Goal: Task Accomplishment & Management: Manage account settings

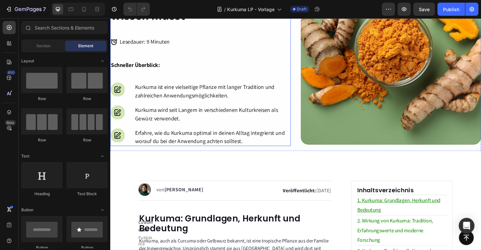
scroll to position [103, 0]
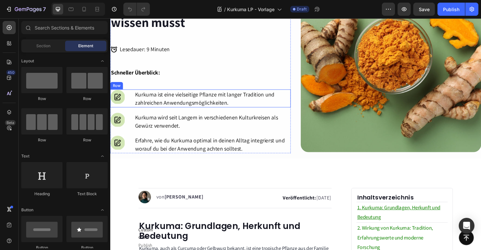
click at [126, 100] on div "Image Kurkuma ist eine vielseitige Pflanze mit langer Tradition und zahlreichen…" at bounding box center [205, 103] width 191 height 19
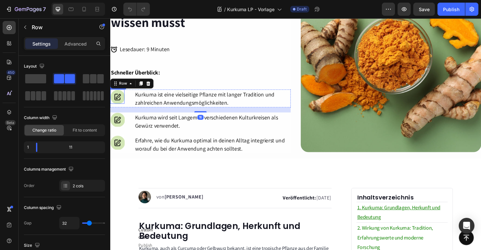
click at [120, 99] on img at bounding box center [117, 101] width 15 height 15
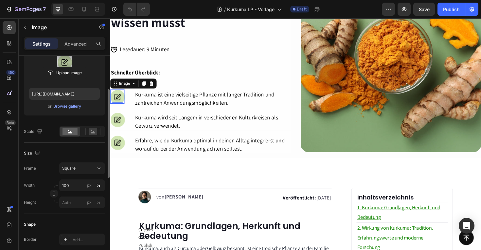
scroll to position [84, 0]
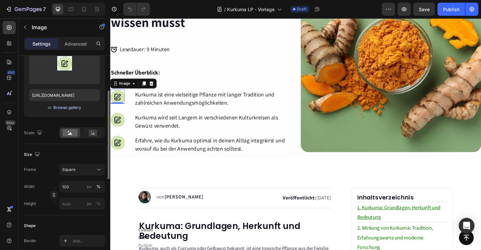
click at [75, 107] on div "Browse gallery" at bounding box center [67, 107] width 28 height 6
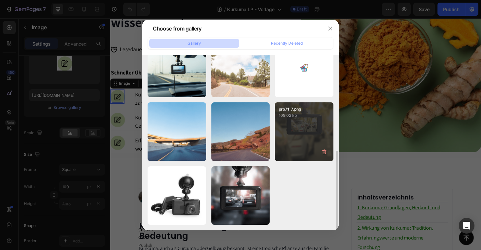
scroll to position [216, 0]
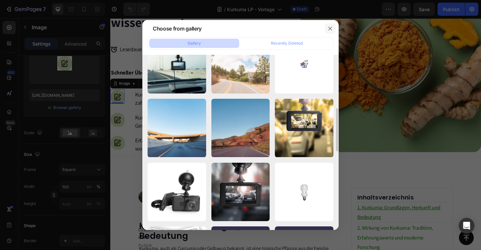
click at [332, 28] on icon "button" at bounding box center [330, 28] width 5 height 5
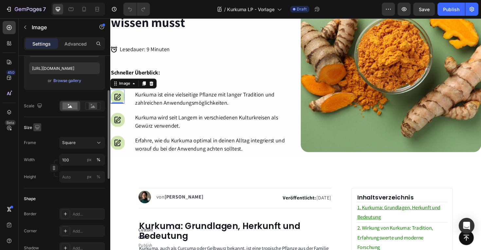
scroll to position [0, 0]
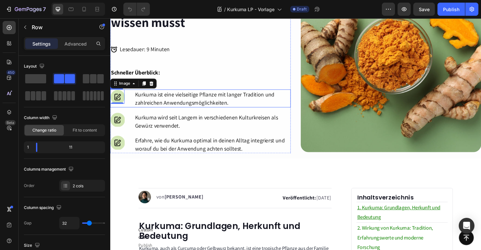
click at [128, 102] on div "Image 0 Kurkuma ist eine vielseitige Pflanze mit langer Tradition und zahlreich…" at bounding box center [205, 103] width 191 height 19
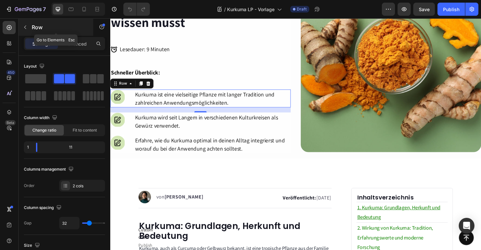
click at [26, 26] on icon "button" at bounding box center [25, 27] width 5 height 5
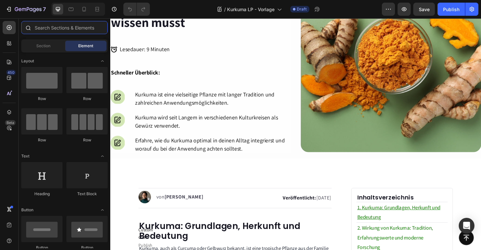
click at [36, 23] on input "text" at bounding box center [64, 27] width 86 height 13
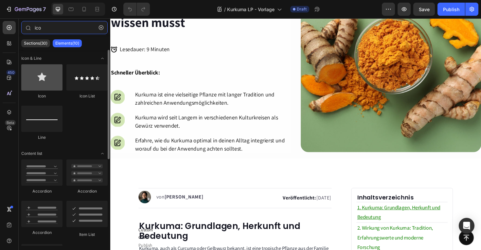
type input "ico"
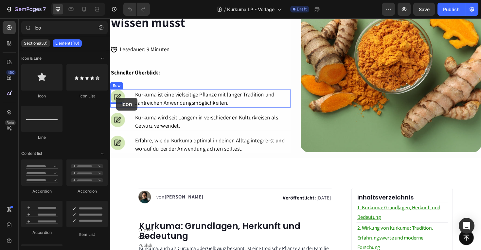
drag, startPoint x: 155, startPoint y: 95, endPoint x: 117, endPoint y: 102, distance: 38.7
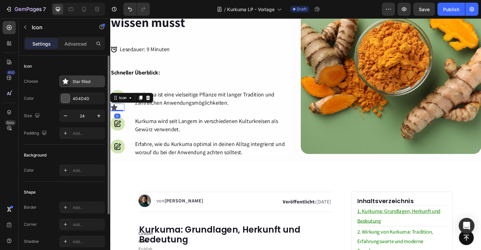
click at [78, 81] on div "Star filled" at bounding box center [88, 82] width 31 height 6
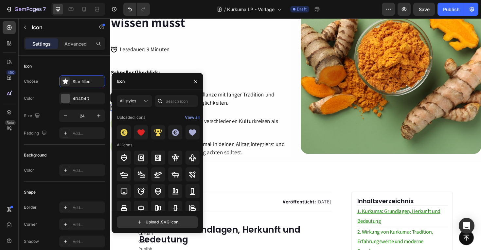
click at [133, 78] on div "Icon" at bounding box center [158, 81] width 92 height 17
click at [132, 115] on div "Uploaded icons" at bounding box center [131, 117] width 28 height 10
click at [173, 96] on input "text" at bounding box center [176, 101] width 43 height 12
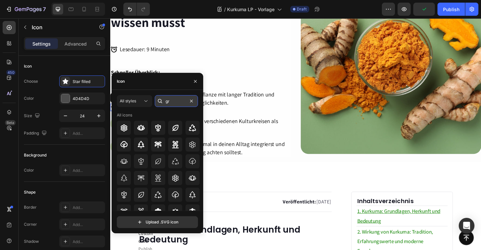
type input "g"
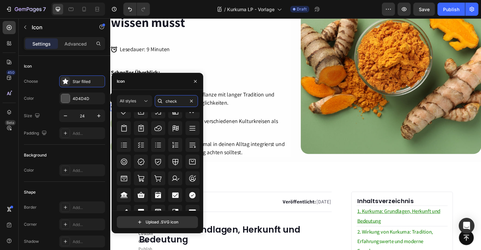
scroll to position [213, 0]
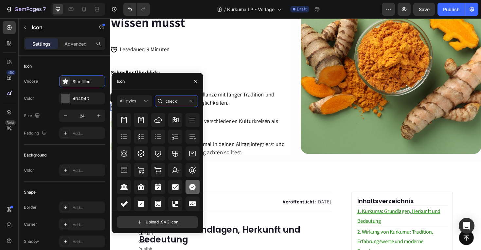
type input "check"
click at [190, 189] on icon at bounding box center [192, 186] width 7 height 7
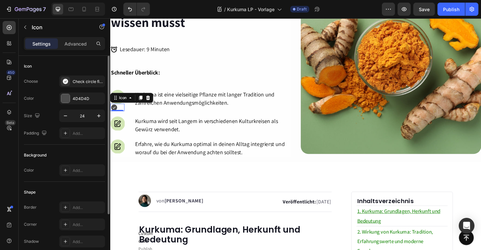
click at [90, 71] on div "Icon" at bounding box center [64, 66] width 81 height 10
click at [65, 98] on div at bounding box center [65, 98] width 9 height 9
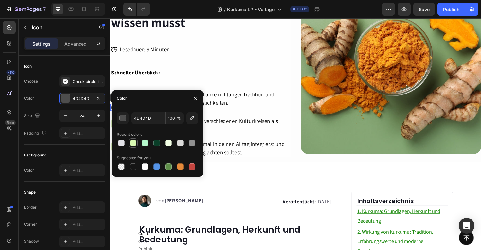
click at [135, 143] on div at bounding box center [133, 142] width 7 height 7
click at [89, 66] on div "Icon" at bounding box center [64, 66] width 81 height 10
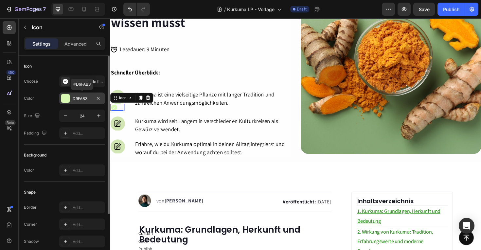
click at [67, 101] on div at bounding box center [65, 98] width 9 height 9
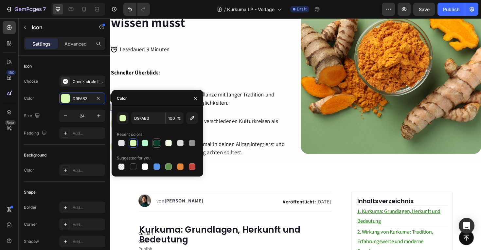
click at [155, 144] on div at bounding box center [157, 142] width 7 height 7
click at [83, 68] on div "Icon" at bounding box center [64, 66] width 81 height 10
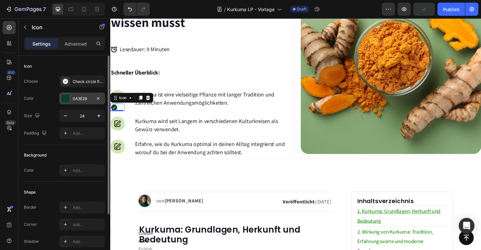
click at [67, 100] on div at bounding box center [65, 98] width 9 height 9
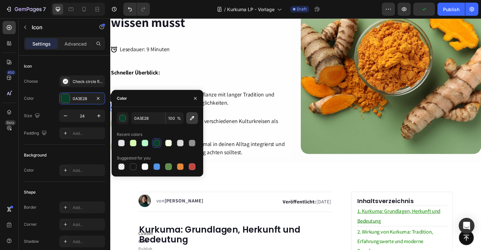
click at [191, 119] on icon "button" at bounding box center [192, 118] width 7 height 7
type input "85A473"
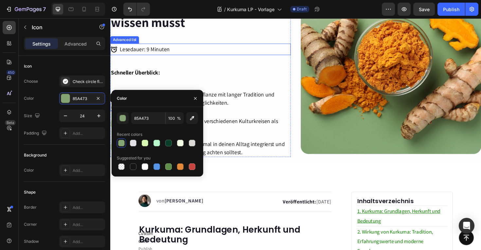
click at [204, 53] on div "Icon Lesedauer: 9 Minuten Heading" at bounding box center [205, 51] width 191 height 12
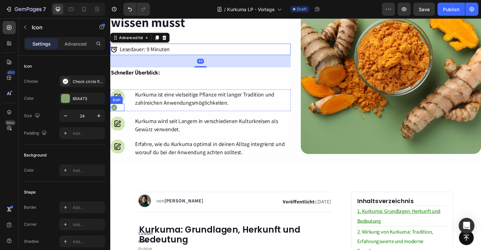
click at [114, 115] on div "Icon" at bounding box center [117, 113] width 15 height 8
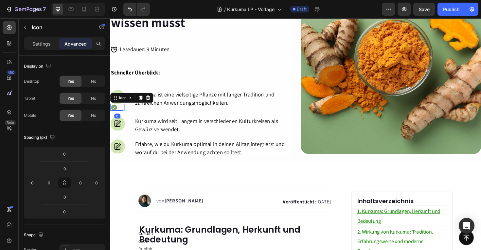
click at [114, 111] on icon at bounding box center [114, 112] width 7 height 7
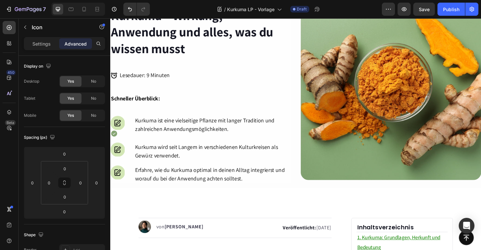
scroll to position [76, 0]
click at [114, 140] on icon at bounding box center [114, 140] width 8 height 8
click at [116, 141] on icon at bounding box center [114, 140] width 7 height 7
click at [115, 140] on icon at bounding box center [114, 140] width 7 height 7
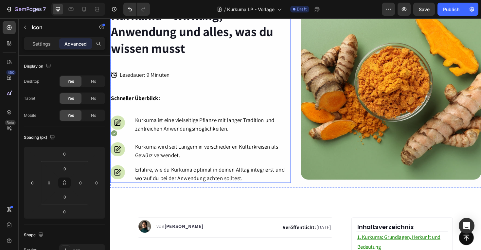
click at [139, 120] on div "Nahrungsergänzung im Detail Text Block Kurkuma – Wirkung, Anwendung und alles, …" at bounding box center [205, 93] width 191 height 198
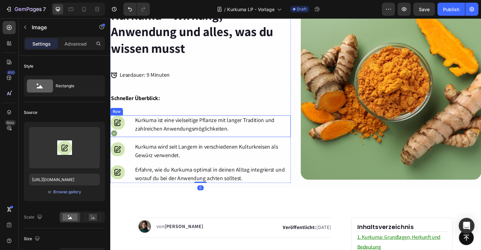
click at [125, 126] on img at bounding box center [117, 128] width 15 height 15
click at [114, 139] on icon at bounding box center [114, 140] width 7 height 7
click at [117, 121] on img at bounding box center [117, 128] width 15 height 15
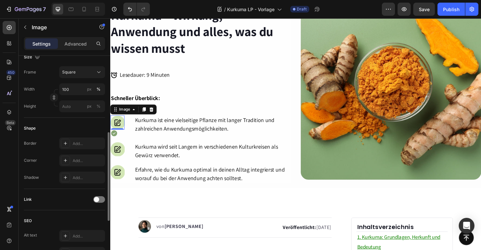
scroll to position [182, 0]
click at [115, 139] on div "0" at bounding box center [118, 141] width 7 height 5
click at [115, 142] on div "0" at bounding box center [118, 141] width 7 height 5
click at [120, 141] on div "0" at bounding box center [118, 141] width 7 height 5
click at [115, 140] on div "0" at bounding box center [118, 141] width 7 height 5
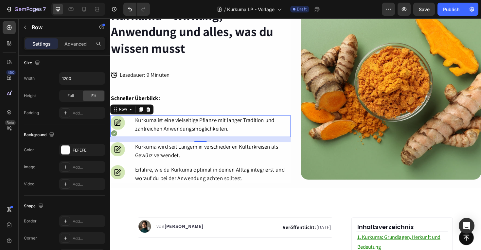
click at [130, 131] on div "Image Icon Kurkuma ist eine vielseitige Pflanze mit langer Tradition und zahlre…" at bounding box center [205, 132] width 191 height 23
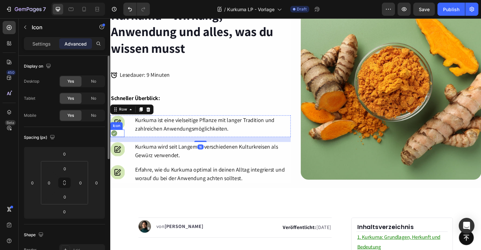
click at [112, 140] on icon at bounding box center [114, 140] width 7 height 7
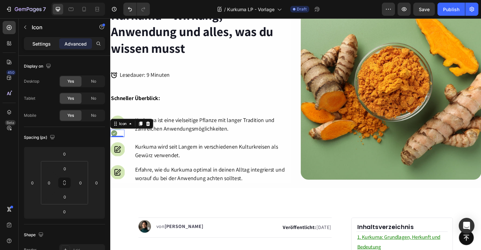
click at [48, 45] on p "Settings" at bounding box center [41, 43] width 18 height 7
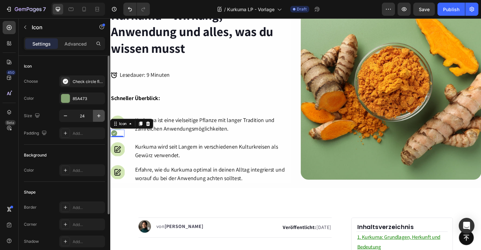
click at [96, 118] on icon "button" at bounding box center [99, 115] width 7 height 7
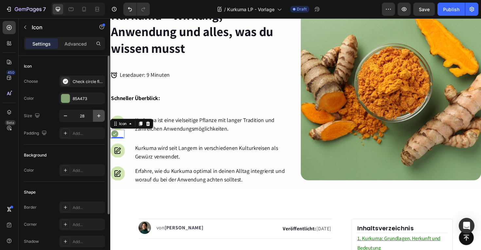
click at [96, 118] on icon "button" at bounding box center [99, 115] width 7 height 7
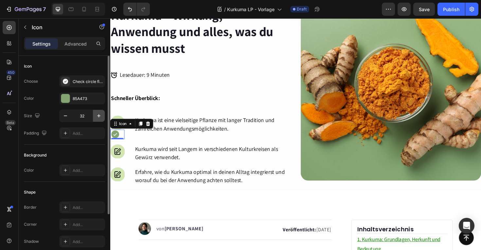
click at [96, 118] on icon "button" at bounding box center [99, 115] width 7 height 7
type input "34"
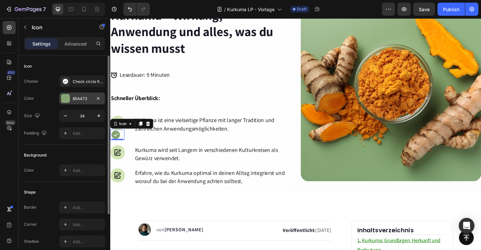
click at [81, 97] on div "85A473" at bounding box center [82, 99] width 19 height 6
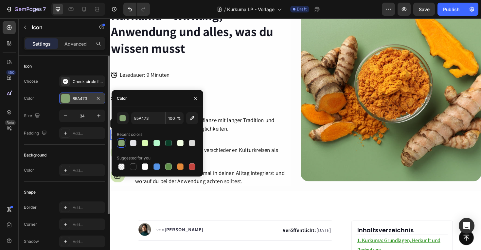
click at [81, 97] on div "85A473" at bounding box center [82, 99] width 19 height 6
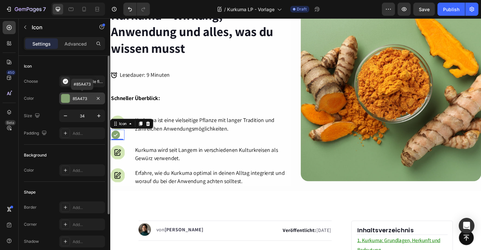
click at [81, 97] on div "85A473" at bounding box center [82, 99] width 19 height 6
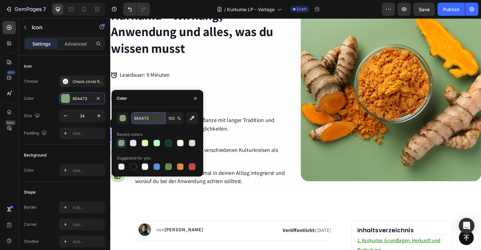
click at [132, 115] on input "85A473" at bounding box center [148, 118] width 34 height 12
paste input "79AD2B"
type input "79AD2B"
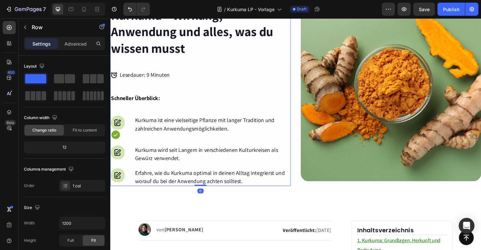
click at [171, 84] on div "Nahrungsergänzung im Detail Text Block Kurkuma – Wirkung, Anwendung und alles, …" at bounding box center [205, 94] width 191 height 201
click at [116, 144] on icon at bounding box center [115, 141] width 9 height 9
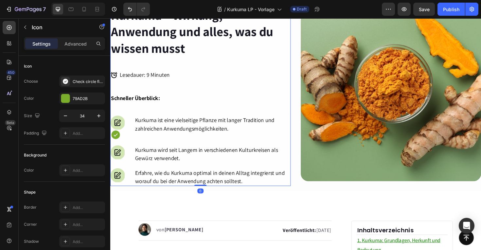
click at [123, 108] on div "Nahrungsergänzung im Detail Text Block Kurkuma – Wirkung, Anwendung und alles, …" at bounding box center [205, 94] width 191 height 201
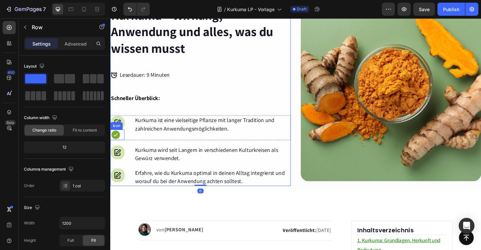
click at [118, 141] on icon at bounding box center [115, 141] width 9 height 9
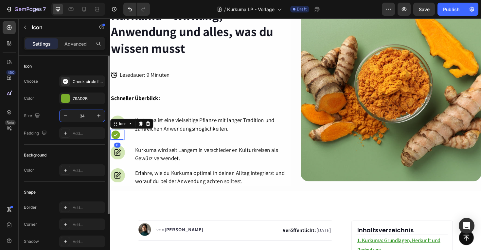
click at [84, 117] on input "34" at bounding box center [82, 116] width 22 height 12
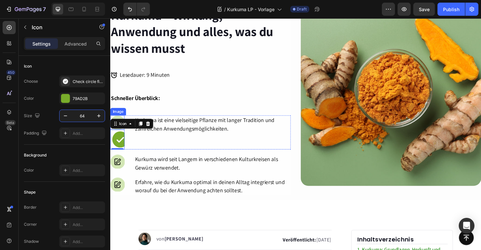
type input "6"
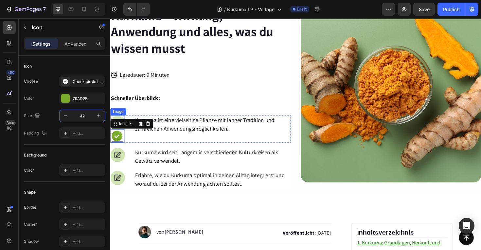
type input "4"
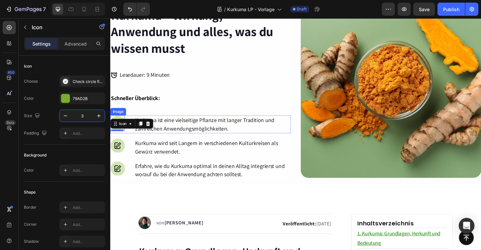
type input "36"
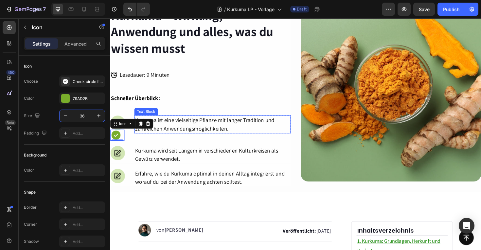
click at [184, 121] on p "Kurkuma ist eine vielseitige Pflanze mit langer Tradition und zahlreichen Anwen…" at bounding box center [219, 130] width 164 height 18
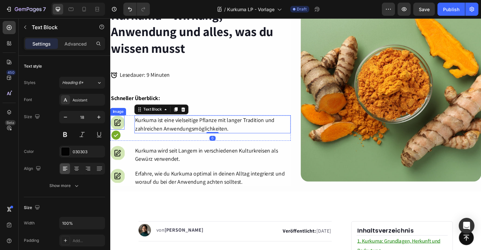
click at [120, 131] on img at bounding box center [117, 128] width 15 height 15
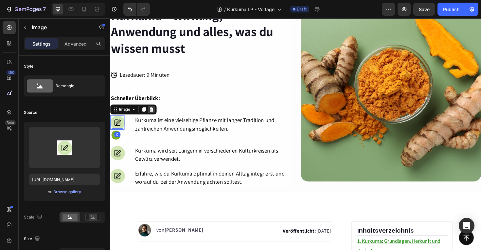
click at [156, 114] on icon at bounding box center [153, 114] width 5 height 5
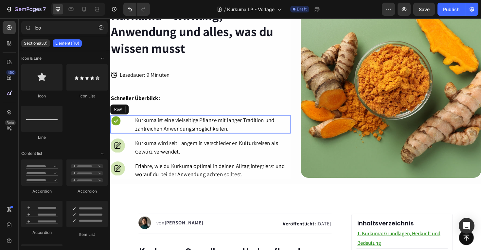
click at [134, 126] on div "Icon Kurkuma ist eine vielseitige Pflanze mit langer Tradition und zahlreichen …" at bounding box center [205, 130] width 191 height 19
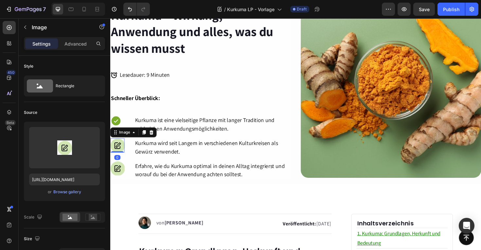
click at [125, 151] on img at bounding box center [117, 152] width 15 height 15
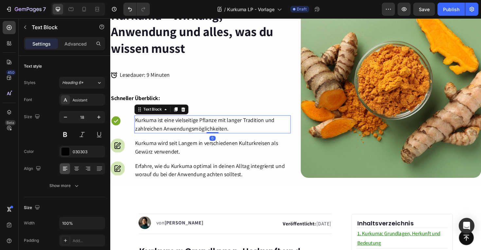
click at [144, 125] on p "Kurkuma ist eine vielseitige Pflanze mit langer Tradition und zahlreichen Anwen…" at bounding box center [219, 130] width 164 height 18
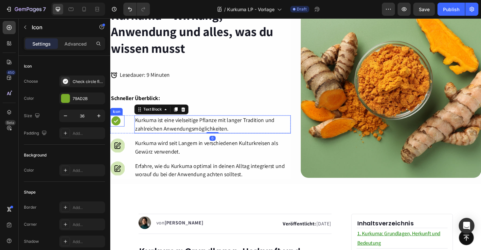
click at [118, 121] on icon at bounding box center [116, 127] width 12 height 12
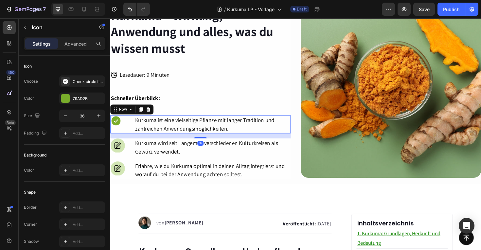
click at [129, 129] on div "Icon Kurkuma ist eine vielseitige Pflanze mit langer Tradition und zahlreichen …" at bounding box center [205, 130] width 191 height 19
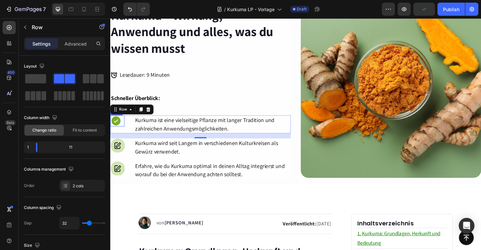
click at [125, 128] on div "Icon" at bounding box center [117, 127] width 15 height 12
click at [134, 132] on div "Icon Kurkuma ist eine vielseitige Pflanze mit langer Tradition und zahlreichen …" at bounding box center [205, 130] width 191 height 19
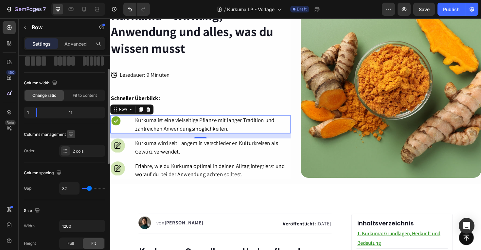
scroll to position [35, 0]
click at [85, 188] on div "32" at bounding box center [82, 187] width 46 height 12
click at [65, 188] on input "32" at bounding box center [70, 187] width 20 height 12
type input "1"
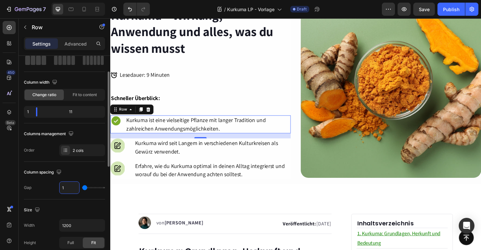
type input "16"
type input "1"
type input "12"
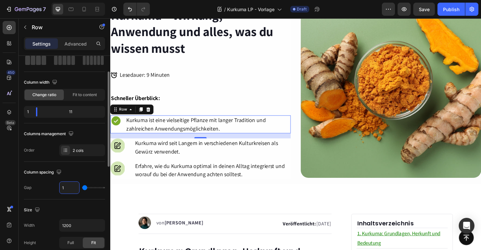
type input "12"
type input "1"
type input "0"
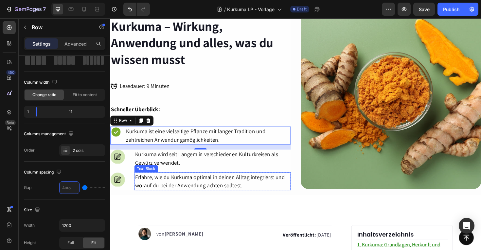
scroll to position [64, 0]
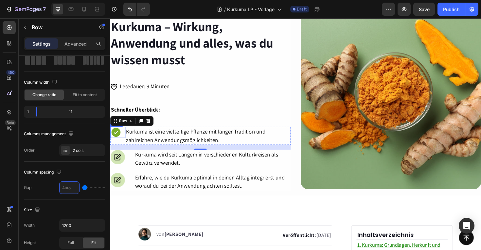
click at [116, 143] on icon at bounding box center [115, 138] width 9 height 9
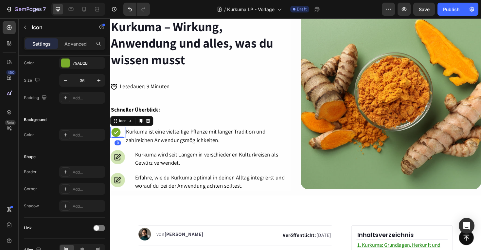
scroll to position [0, 0]
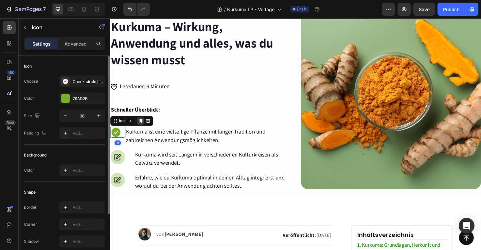
click at [141, 126] on icon at bounding box center [142, 126] width 5 height 5
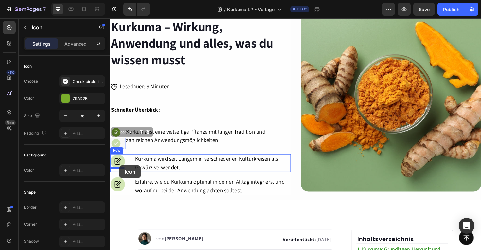
drag, startPoint x: 117, startPoint y: 149, endPoint x: 120, endPoint y: 174, distance: 24.5
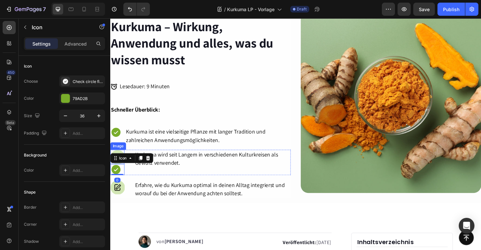
click at [120, 157] on div "Nahrungsergänzung im Detail Text Block Kurkuma – Wirkung, Anwendung und alles, …" at bounding box center [205, 108] width 191 height 202
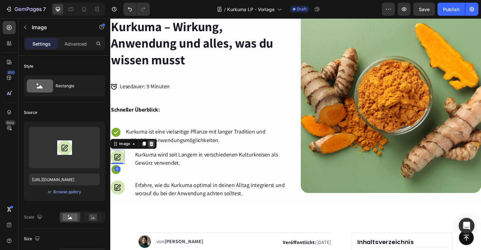
click at [152, 149] on icon at bounding box center [153, 150] width 5 height 5
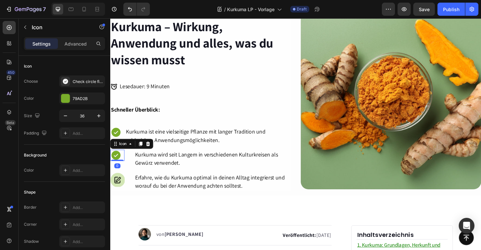
click at [116, 165] on icon at bounding box center [115, 162] width 9 height 9
click at [140, 151] on icon at bounding box center [142, 150] width 5 height 5
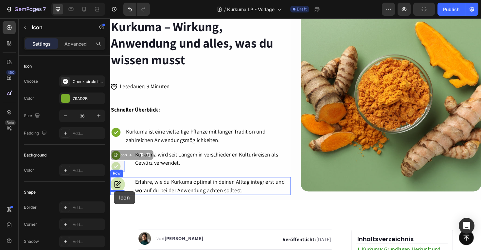
drag, startPoint x: 118, startPoint y: 174, endPoint x: 114, endPoint y: 201, distance: 27.0
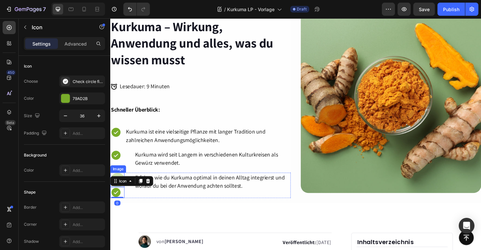
click at [117, 180] on div "Nahrungsergänzung im Detail Text Block Kurkuma – Wirkung, Anwendung und alles, …" at bounding box center [205, 108] width 191 height 202
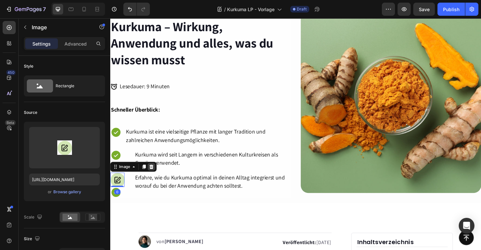
click at [155, 175] on icon at bounding box center [154, 175] width 4 height 5
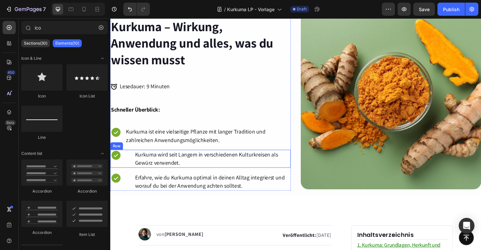
click at [131, 165] on div "Icon Kurkuma wird seit Langem in verschiedenen Kulturkreisen als Gewürz verwend…" at bounding box center [205, 166] width 191 height 19
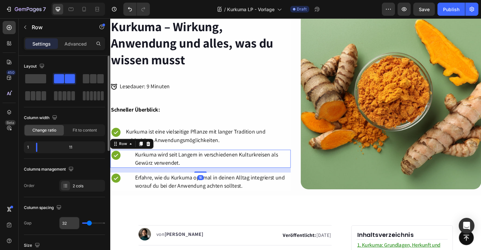
click at [71, 223] on input "32" at bounding box center [70, 223] width 20 height 12
type input "0"
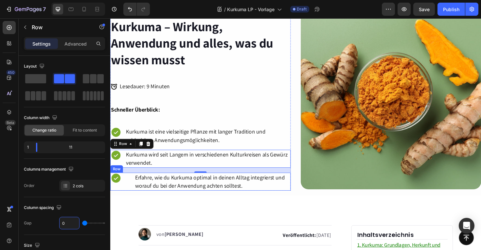
click at [131, 185] on div "Icon Erfahre, wie du Kurkuma optimal in deinen Alltag integrierst und worauf du…" at bounding box center [205, 190] width 191 height 19
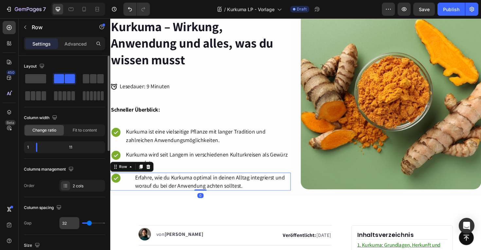
click at [70, 222] on input "32" at bounding box center [70, 223] width 20 height 12
type input "0"
click at [14, 148] on div "450 Beta" at bounding box center [9, 111] width 13 height 181
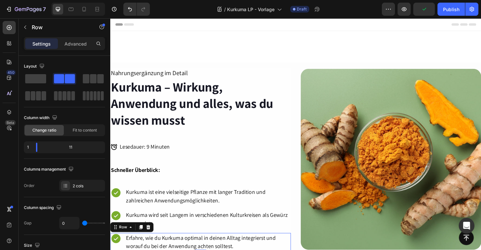
click at [429, 16] on div "7 Version history / Kurkuma LP - Vorlage Draft Preview Publish" at bounding box center [240, 9] width 481 height 19
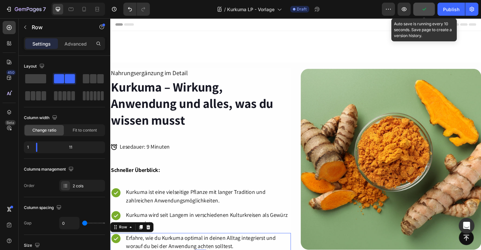
click at [424, 12] on icon "button" at bounding box center [424, 9] width 7 height 7
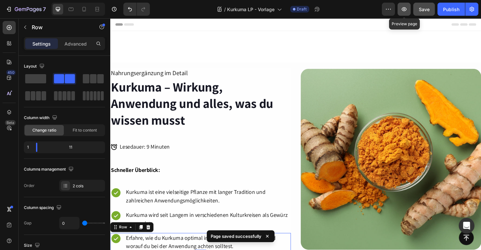
click at [405, 12] on icon "button" at bounding box center [404, 9] width 7 height 7
click at [403, 8] on icon "button" at bounding box center [404, 9] width 5 height 4
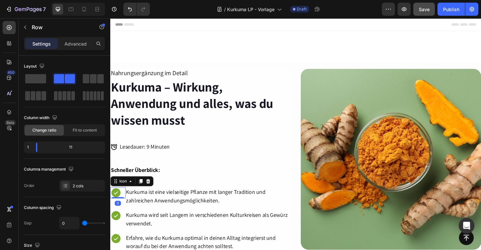
click at [124, 202] on div "Icon 0" at bounding box center [118, 203] width 16 height 12
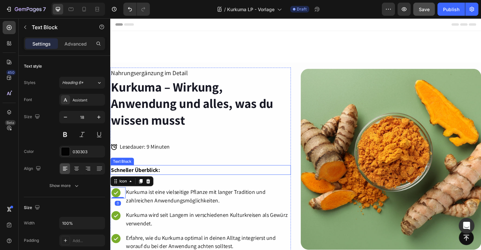
click at [151, 175] on strong "Schneller Überblick:" at bounding box center [137, 179] width 52 height 8
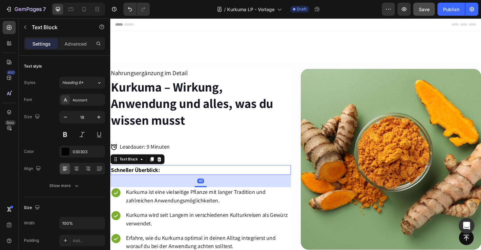
click at [203, 193] on div "40" at bounding box center [205, 190] width 191 height 13
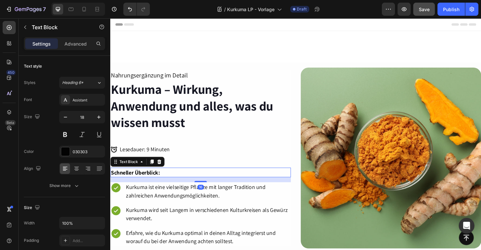
drag, startPoint x: 203, startPoint y: 196, endPoint x: 204, endPoint y: 188, distance: 7.9
click at [204, 186] on div "16" at bounding box center [205, 186] width 191 height 0
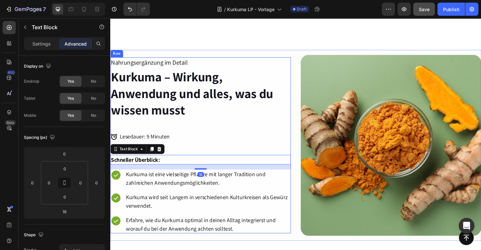
scroll to position [14, 0]
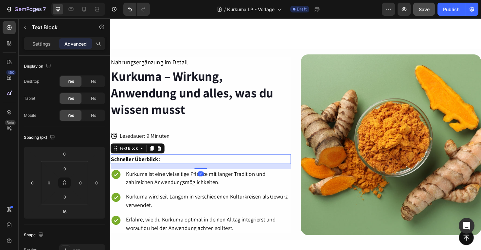
click at [218, 142] on div "Icon Lesedauer: 9 Minuten Heading" at bounding box center [205, 143] width 191 height 12
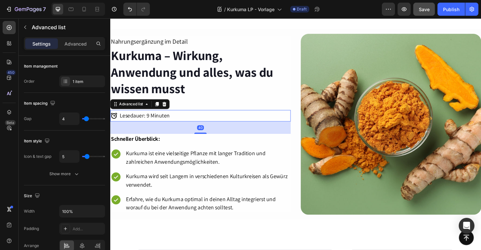
scroll to position [37, 0]
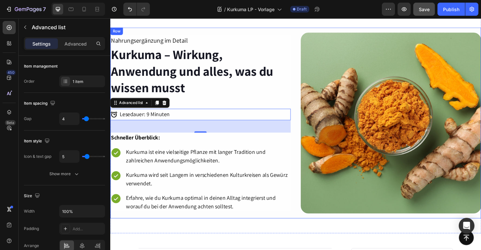
click at [216, 33] on div "Nahrungsergänzung im Detail Text Block Kurkuma – Wirkung, Anwendung und alles, …" at bounding box center [306, 129] width 393 height 202
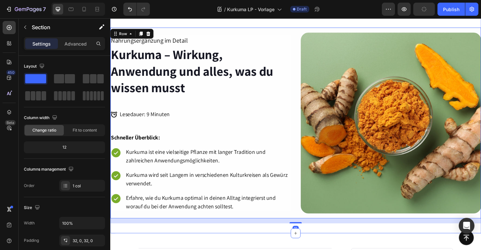
click at [214, 23] on div "Nahrungsergänzung im Detail Text Block Kurkuma – Wirkung, Anwendung und alles, …" at bounding box center [306, 120] width 393 height 230
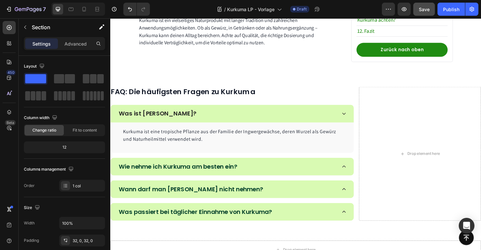
scroll to position [1494, 0]
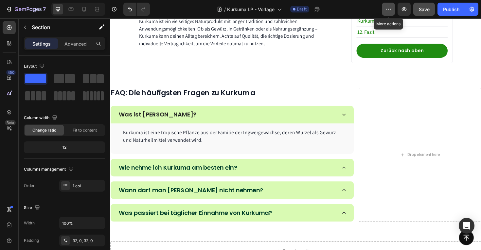
click at [389, 9] on icon "button" at bounding box center [388, 9] width 7 height 7
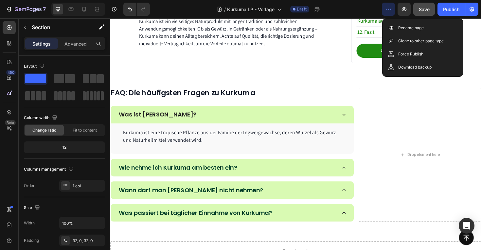
click at [330, 8] on div "/ Kurkuma LP - Vorlage Draft" at bounding box center [268, 9] width 227 height 13
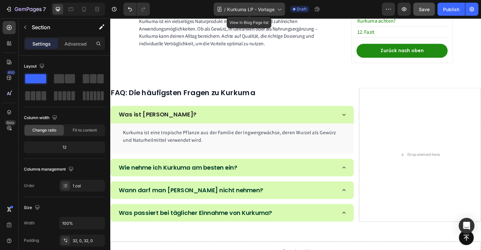
click at [274, 10] on span "Kurkuma LP - Vorlage" at bounding box center [250, 9] width 47 height 7
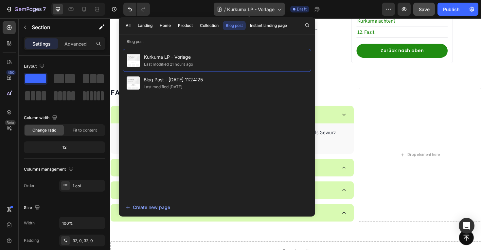
click at [274, 10] on span "Kurkuma LP - Vorlage" at bounding box center [250, 9] width 47 height 7
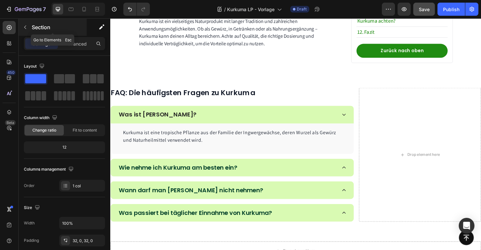
click at [22, 24] on button "button" at bounding box center [25, 27] width 10 height 10
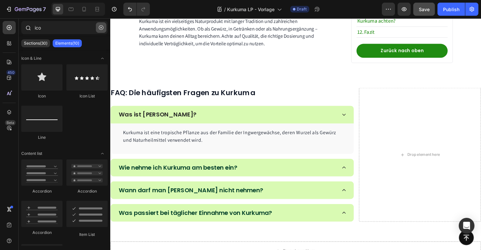
click at [103, 26] on icon "button" at bounding box center [101, 27] width 5 height 5
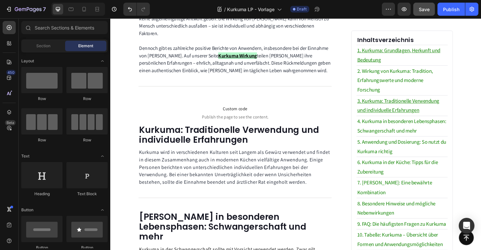
scroll to position [491, 0]
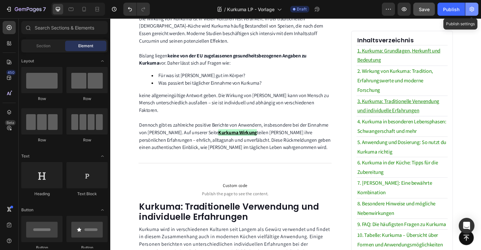
click at [471, 4] on button "button" at bounding box center [472, 9] width 13 height 13
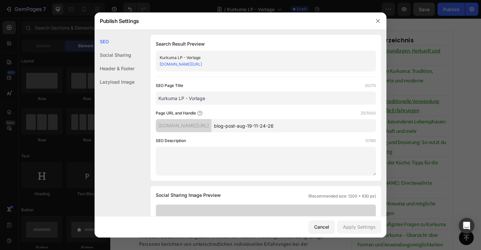
click at [121, 62] on div "Social Sharing" at bounding box center [115, 68] width 40 height 13
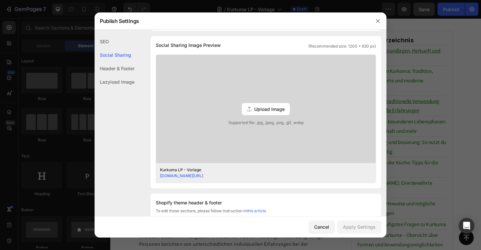
click at [119, 75] on div "Header & Footer" at bounding box center [115, 81] width 40 height 13
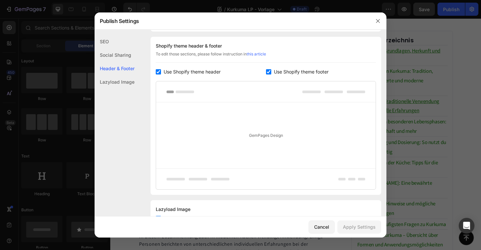
scroll to position [307, 0]
click at [120, 80] on div "Lazyload Image" at bounding box center [115, 81] width 40 height 13
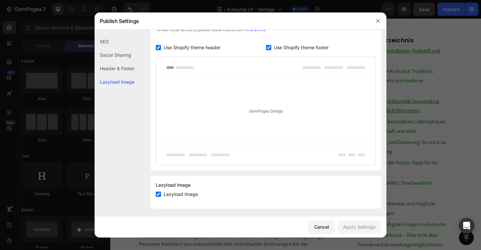
scroll to position [333, 0]
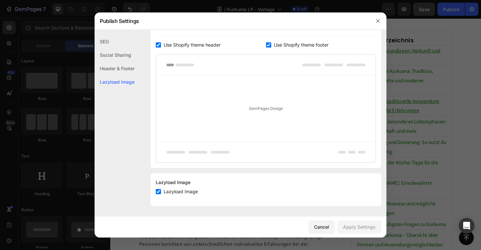
click at [107, 48] on div "SEO" at bounding box center [115, 54] width 40 height 13
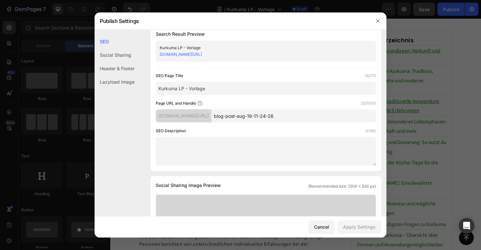
scroll to position [0, 0]
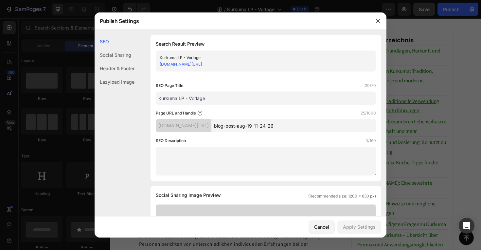
click at [218, 98] on input "Kurkuma LP - Vorlage" at bounding box center [266, 97] width 220 height 13
click at [218, 72] on div "Search Result Preview Kurkuma LP - Vorlage [DOMAIN_NAME][URL] SEO Page Title 20…" at bounding box center [266, 108] width 231 height 146
click at [218, 91] on input "Kurkuma LP - Vorlage" at bounding box center [266, 97] width 220 height 13
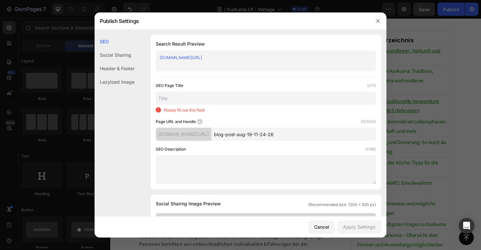
click at [202, 59] on link "[DOMAIN_NAME][URL]" at bounding box center [181, 57] width 42 height 5
click at [186, 98] on input "text" at bounding box center [266, 97] width 220 height 13
click at [209, 96] on input "text" at bounding box center [266, 97] width 220 height 13
paste input "Kurkuma – Wirkung, Anwendung und alles, was du wissen musst"
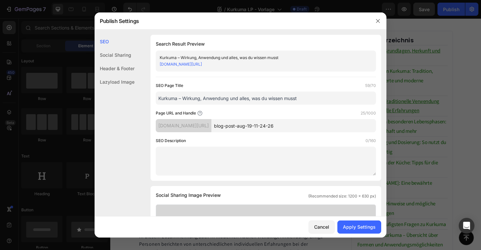
click at [227, 77] on div "Search Result Preview Kurkuma – Wirkung, Anwendung und alles, was du wissen mus…" at bounding box center [266, 108] width 231 height 146
click at [266, 98] on input "Kurkuma – Wirkung, Anwendung und alles, was du wissen musst" at bounding box center [266, 97] width 220 height 13
click at [310, 98] on input "Kurkuma – Wirkung, Anwendung und alles, was du wissen musst" at bounding box center [266, 97] width 220 height 13
type input "Kurkuma – Wirkung, Anwendung und alles, was du wissen musst!"
click at [269, 111] on div "Page URL and Handle 25/1000" at bounding box center [266, 113] width 220 height 7
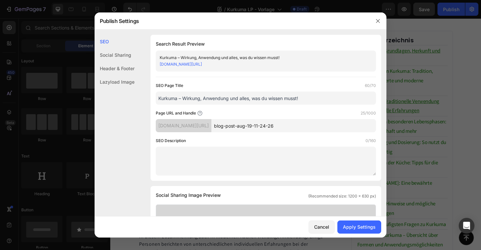
click at [288, 127] on input "blog-post-aug-19-11-24-26" at bounding box center [294, 125] width 165 height 13
click at [212, 125] on div "[DOMAIN_NAME][URL]" at bounding box center [184, 125] width 56 height 13
click at [285, 122] on input "blog-post-aug-19-11-24-26" at bounding box center [294, 125] width 165 height 13
click at [311, 115] on div "Page URL and Handle 7/1000" at bounding box center [266, 113] width 220 height 7
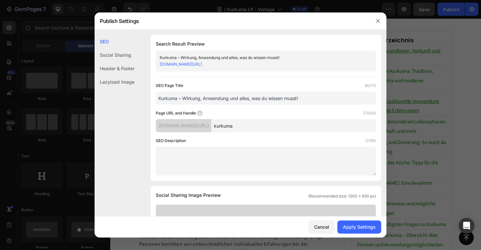
click at [303, 124] on input "kurkuma" at bounding box center [294, 125] width 165 height 13
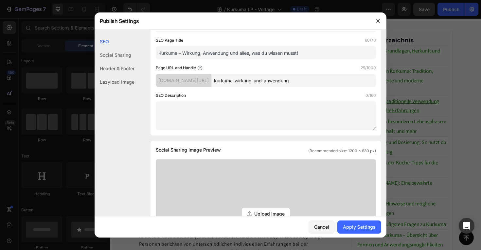
scroll to position [45, 0]
type input "kurkuma-wirkung-und-anwendung"
click at [263, 108] on textarea at bounding box center [266, 116] width 220 height 29
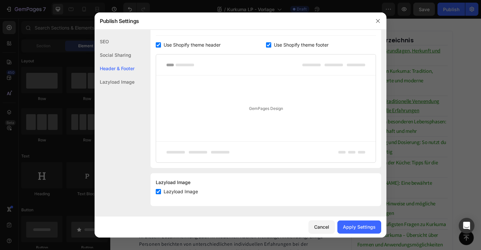
scroll to position [0, 0]
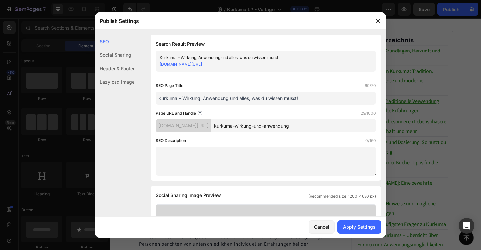
type textarea "<"
click at [299, 99] on input "Kurkuma – Wirkung, Anwendung und alles, was du wissen musst!" at bounding box center [266, 97] width 220 height 13
click at [186, 158] on textarea at bounding box center [266, 160] width 220 height 29
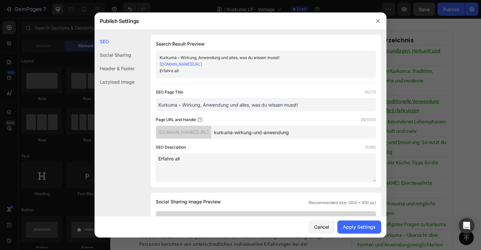
click at [243, 169] on textarea "Erfahre all" at bounding box center [266, 167] width 220 height 29
paste textarea "Kurkuma Wirkung und Dosierung im Detail. Wir vergleichen die Einnahme als Gewür…"
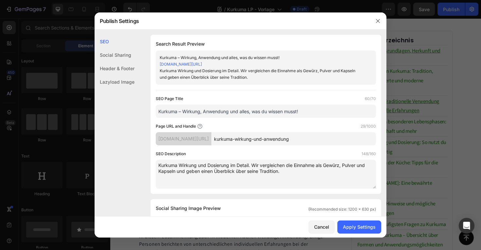
type textarea "Kurkuma Wirkung und Dosierung im Detail. Wir vergleichen die Einnahme als Gewür…"
click at [213, 116] on input "Kurkuma – Wirkung, Anwendung und alles, was du wissen musst!" at bounding box center [266, 110] width 220 height 13
click at [207, 105] on input "Kurkuma – Wirkung, Anwendung und alles, was du wissen musst!" at bounding box center [266, 110] width 220 height 13
paste input "– Wirkung, Anwendung &"
type input "Kurkuma – Wirkung, Anwendung & alles, was du wissen musst!"
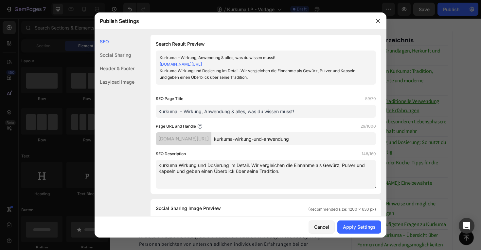
click at [217, 88] on div "Search Result Preview Kurkuma – Wirkung, Anwendung & alles, was du wissen musst…" at bounding box center [266, 114] width 231 height 159
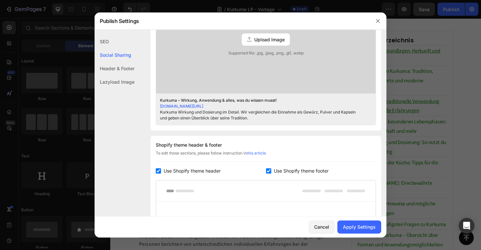
scroll to position [196, 0]
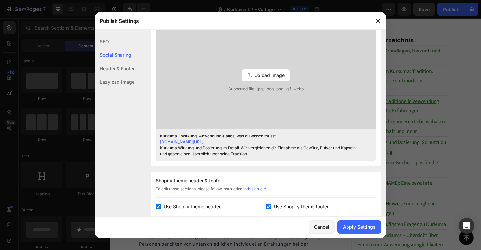
click at [260, 71] on div "Upload Image" at bounding box center [266, 75] width 48 height 12
click at [0, 0] on input "Upload Image Supported file: .jpg, .jpeg, .png, .gif, .webp" at bounding box center [0, 0] width 0 height 0
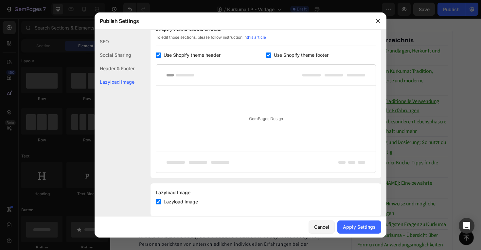
scroll to position [358, 0]
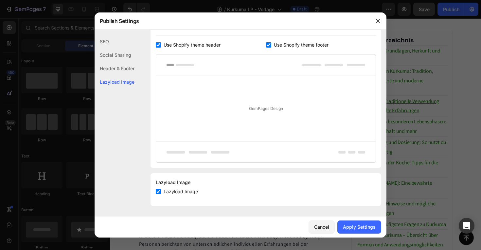
click at [105, 75] on div "Header & Footer" at bounding box center [115, 81] width 40 height 13
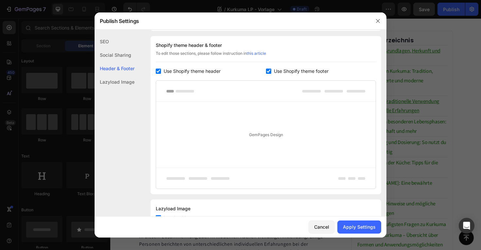
click at [114, 62] on div "Social Sharing" at bounding box center [115, 68] width 40 height 13
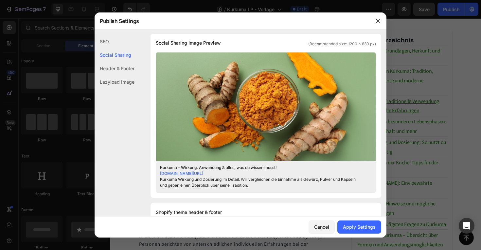
click at [109, 48] on div "SEO" at bounding box center [115, 54] width 40 height 13
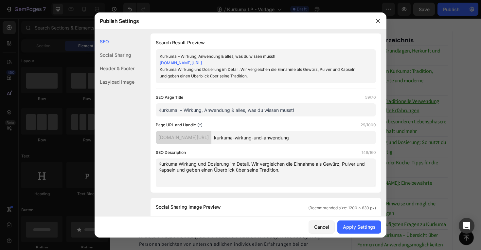
scroll to position [0, 0]
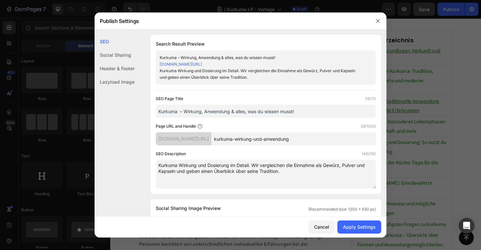
click at [281, 126] on div "Page URL and Handle 29/1000" at bounding box center [266, 126] width 220 height 7
click at [340, 137] on input "kurkuma-wirkung-und-anwendung" at bounding box center [294, 138] width 165 height 13
click at [345, 127] on div "Page URL and Handle 29/1000" at bounding box center [266, 126] width 220 height 7
click at [347, 227] on div "Apply Settings" at bounding box center [359, 226] width 33 height 7
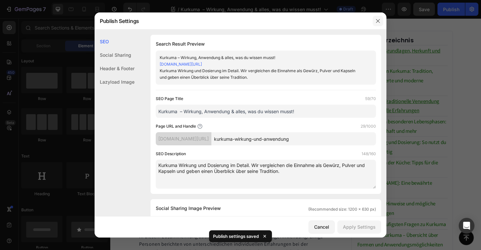
click at [377, 24] on button "button" at bounding box center [378, 21] width 10 height 10
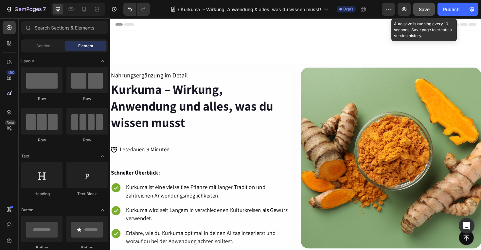
click at [419, 15] on button "Save" at bounding box center [425, 9] width 22 height 13
